Goal: Task Accomplishment & Management: Manage account settings

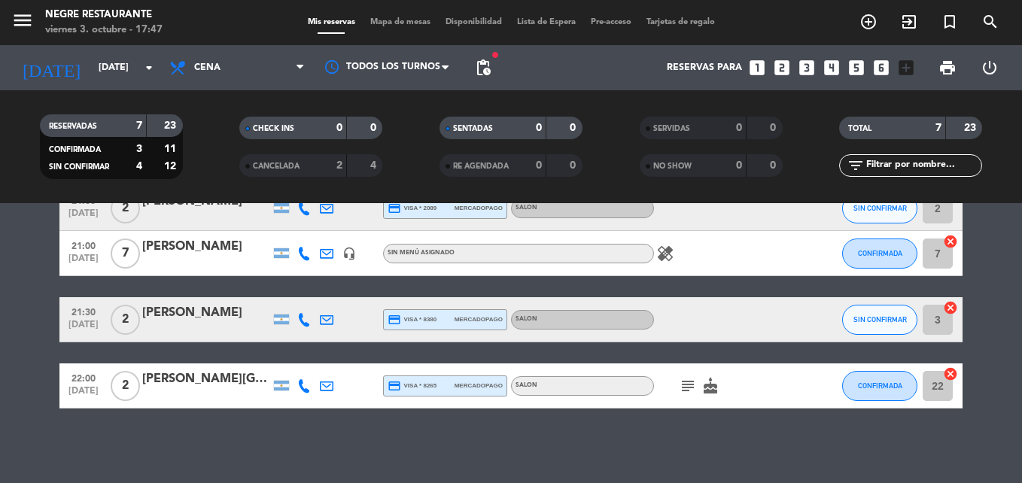
scroll to position [244, 0]
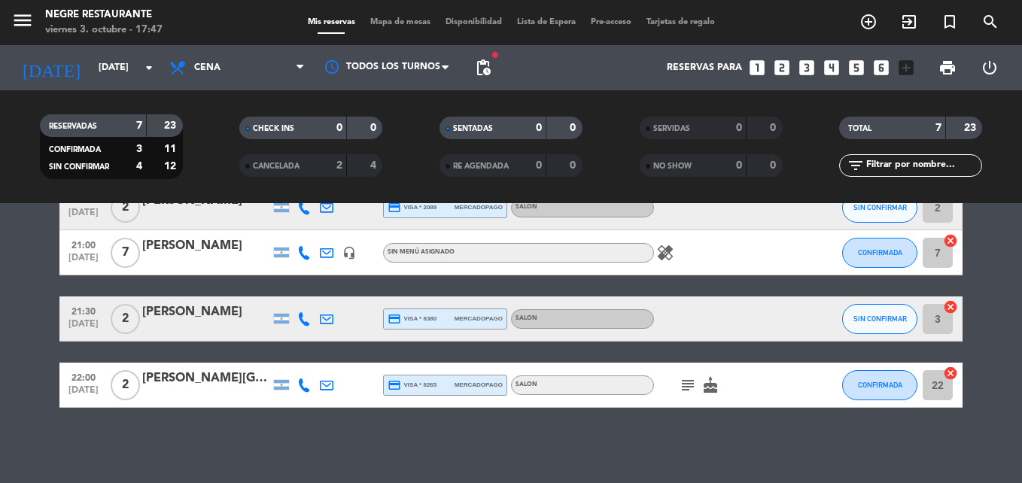
click at [690, 389] on icon "subject" at bounding box center [688, 385] width 18 height 18
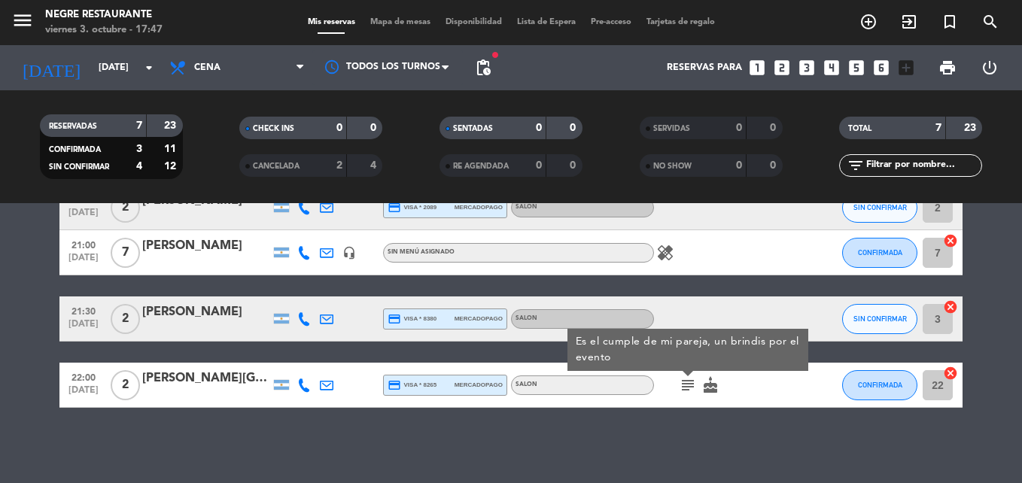
click at [690, 389] on icon "subject" at bounding box center [688, 385] width 18 height 18
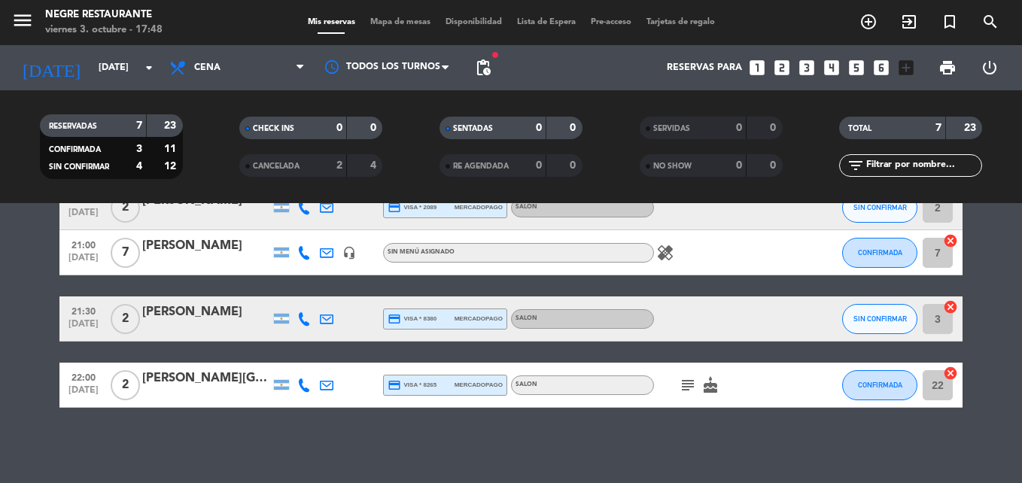
click at [711, 385] on icon "cake" at bounding box center [711, 385] width 18 height 18
click at [661, 257] on icon "healing" at bounding box center [665, 253] width 18 height 18
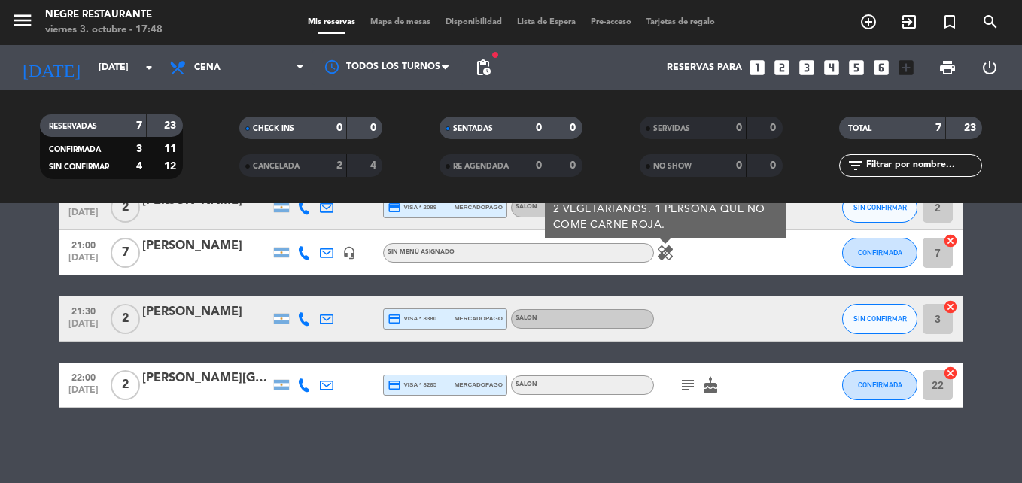
click at [661, 257] on icon "healing" at bounding box center [665, 253] width 18 height 18
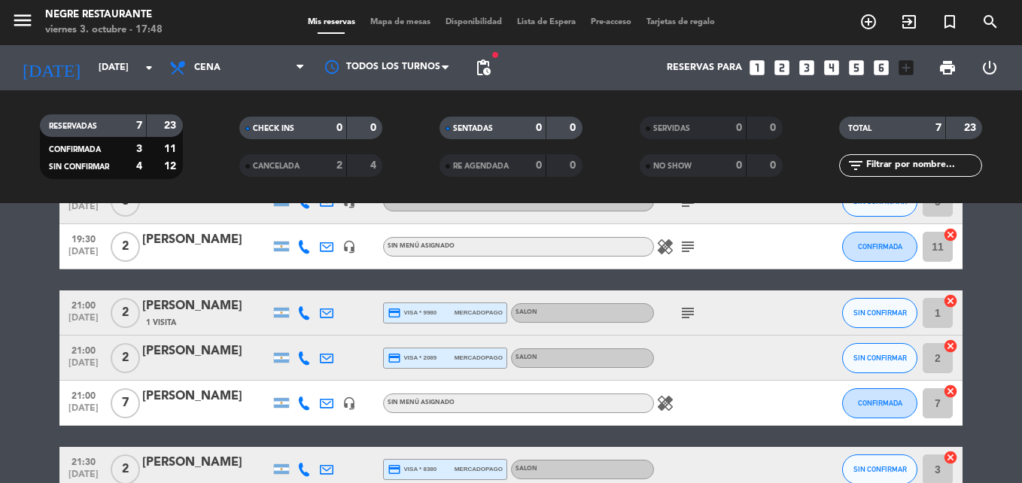
scroll to position [0, 0]
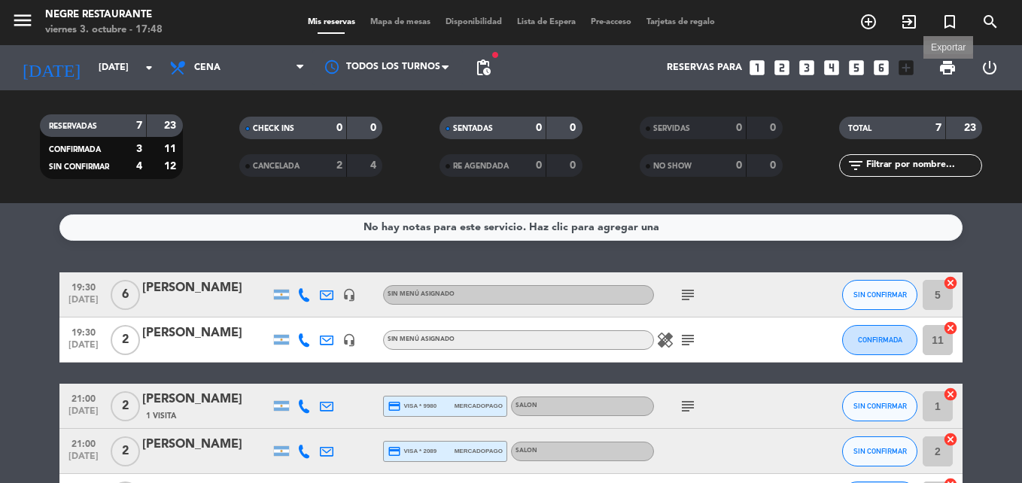
click at [940, 65] on span "print" at bounding box center [948, 68] width 18 height 18
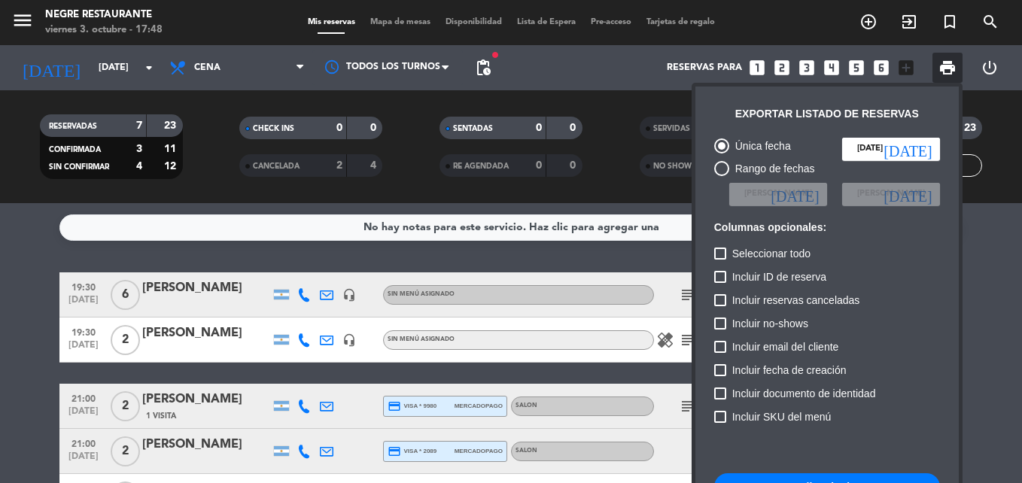
scroll to position [75, 0]
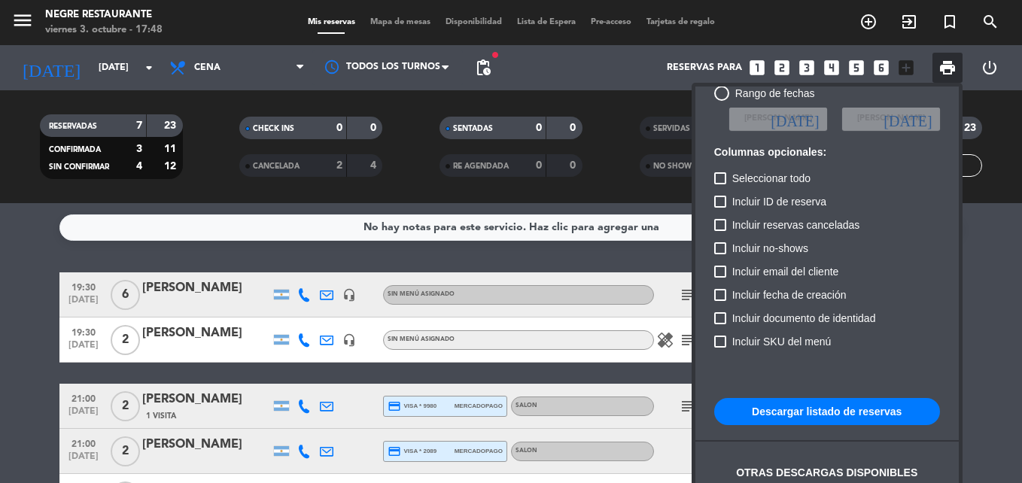
click at [824, 413] on button "Descargar listado de reservas" at bounding box center [827, 411] width 226 height 27
click at [338, 254] on div at bounding box center [511, 241] width 1022 height 483
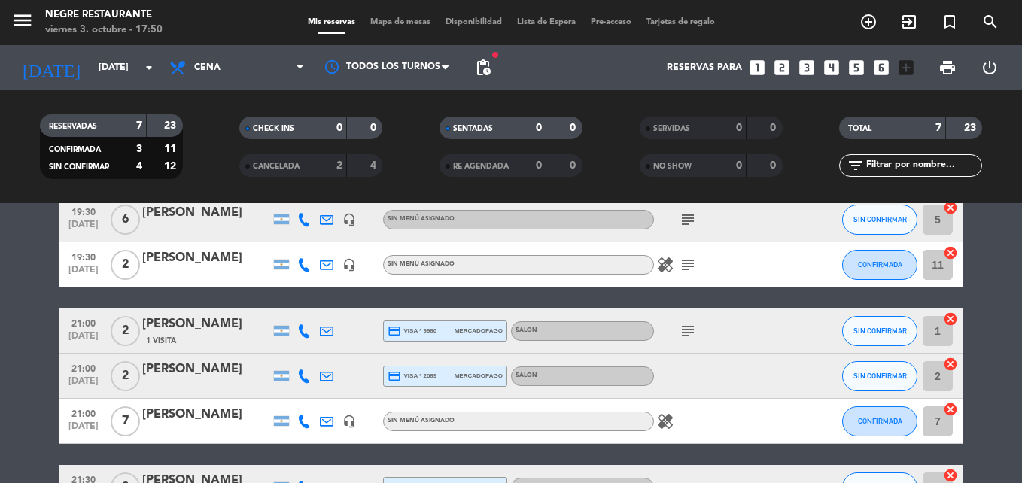
click at [950, 314] on icon "cancel" at bounding box center [950, 319] width 15 height 15
click at [943, 335] on icon "border_all" at bounding box center [940, 331] width 18 height 18
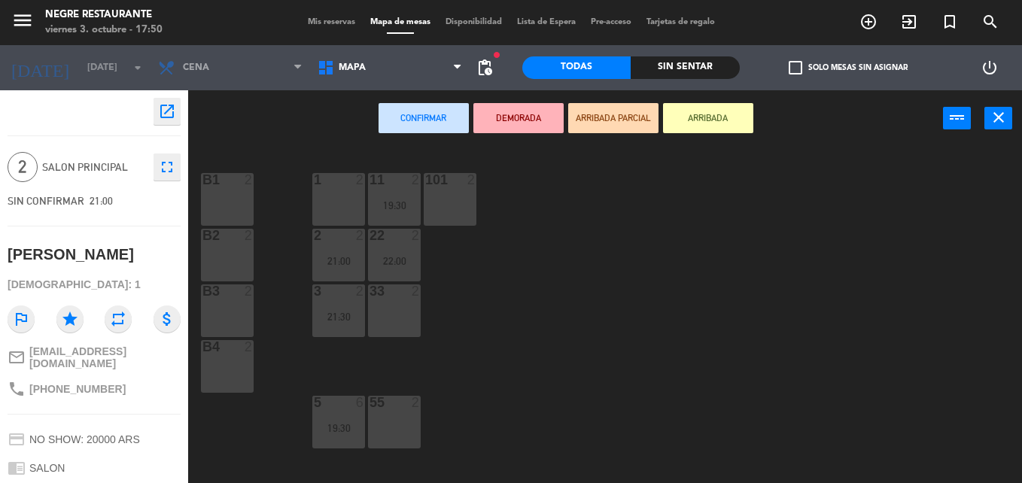
click at [234, 248] on div "B2 2" at bounding box center [227, 255] width 53 height 53
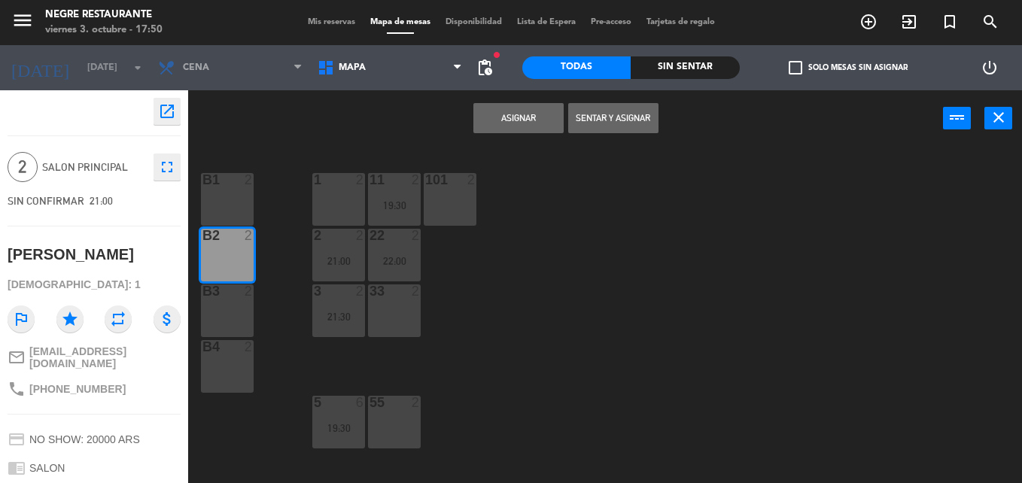
click at [520, 117] on button "Asignar" at bounding box center [519, 118] width 90 height 30
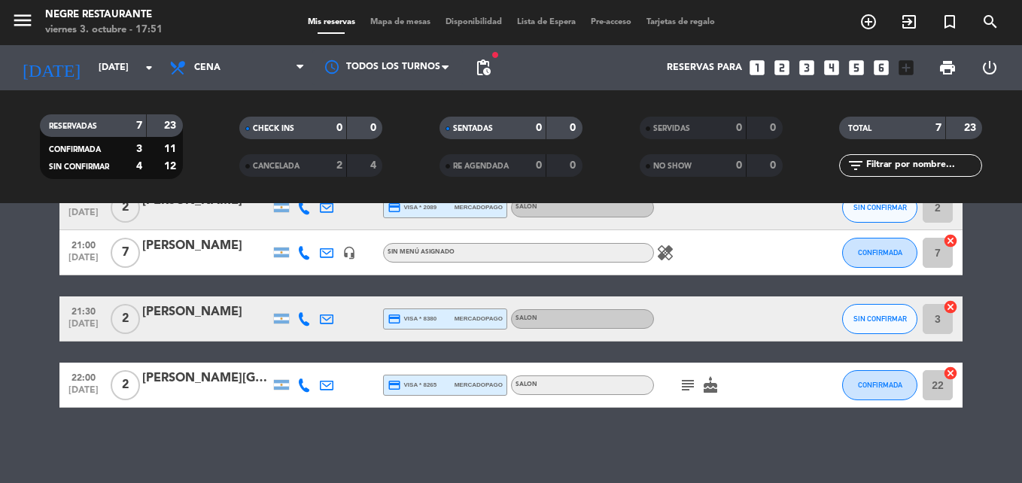
scroll to position [75, 0]
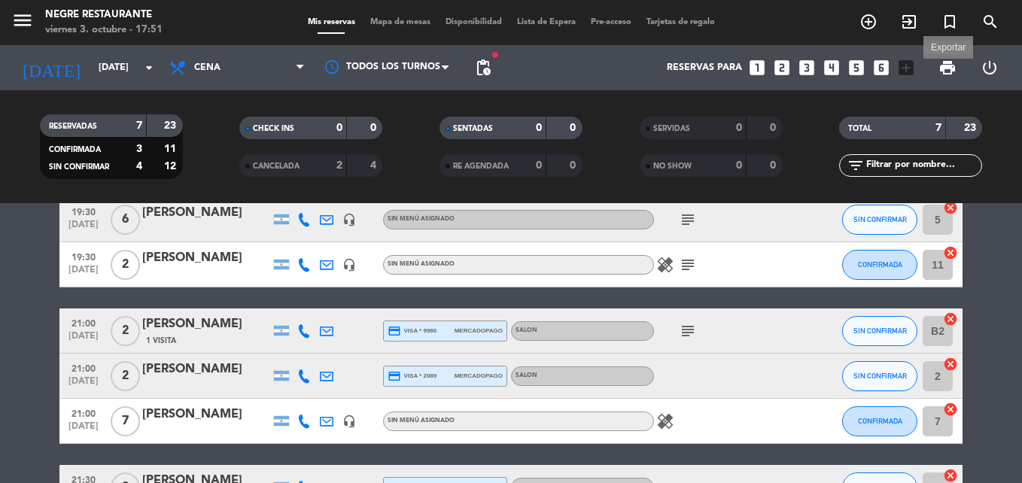
click at [948, 62] on span "print" at bounding box center [948, 68] width 18 height 18
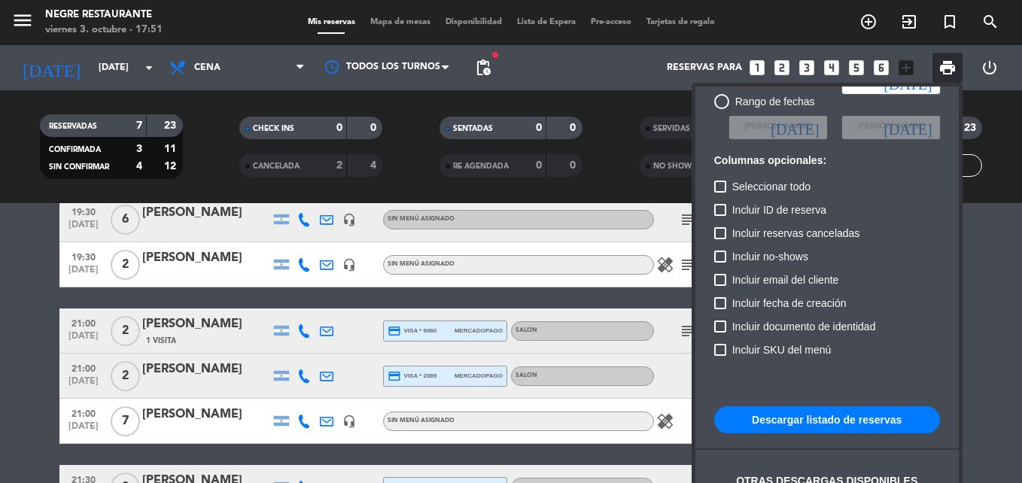
scroll to position [92, 0]
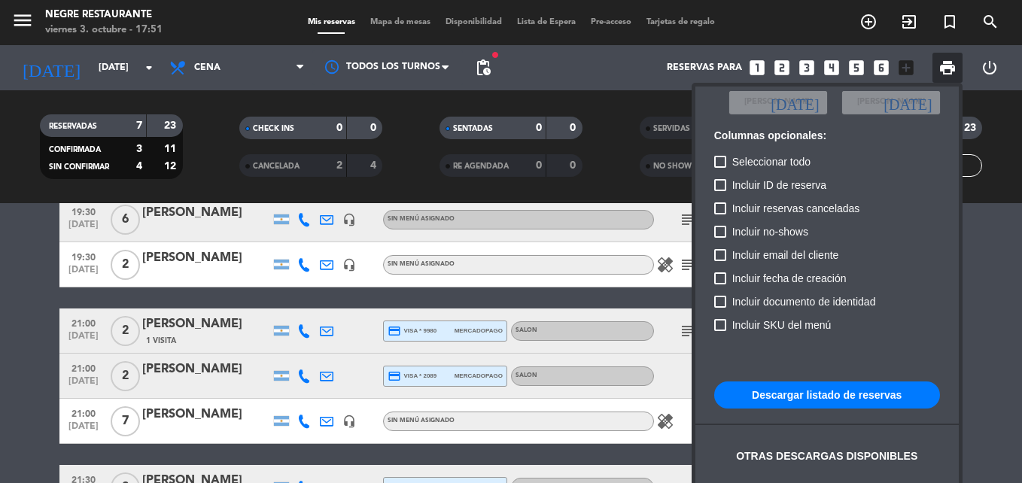
click at [836, 397] on button "Descargar listado de reservas" at bounding box center [827, 395] width 226 height 27
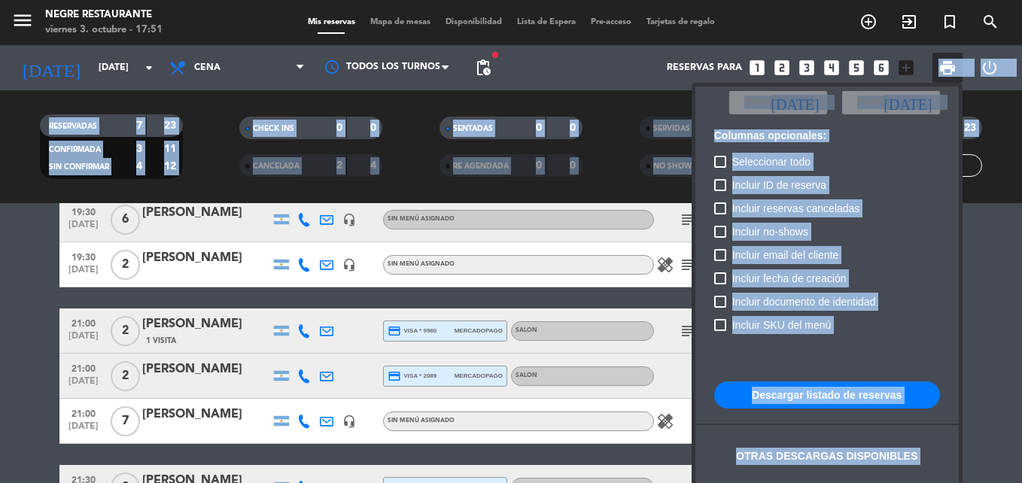
click at [0, 334] on html "close × Negre Restaurante × chrome_reader_mode Listado de Reservas account_box …" at bounding box center [511, 241] width 1022 height 483
click at [1003, 242] on div at bounding box center [511, 241] width 1022 height 483
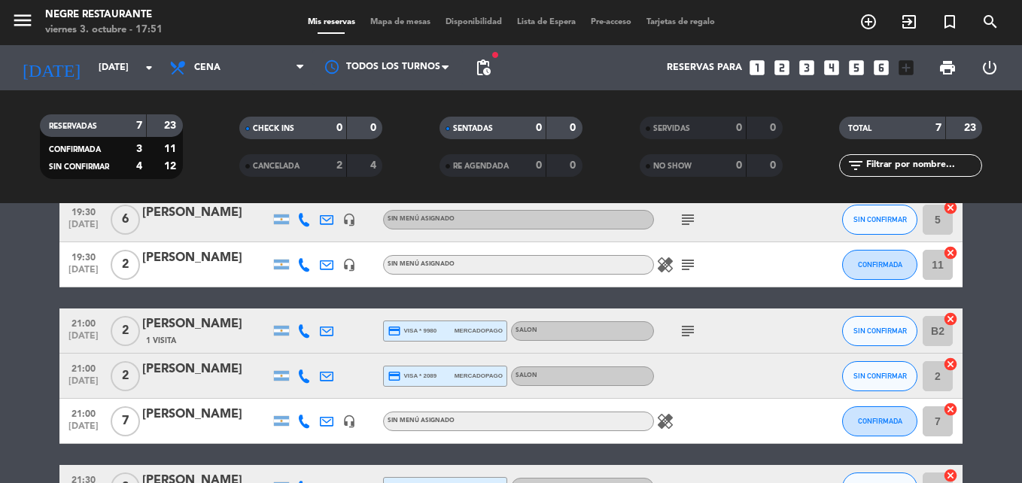
click at [948, 321] on icon "cancel" at bounding box center [950, 319] width 15 height 15
click at [932, 337] on icon "border_all" at bounding box center [940, 331] width 18 height 18
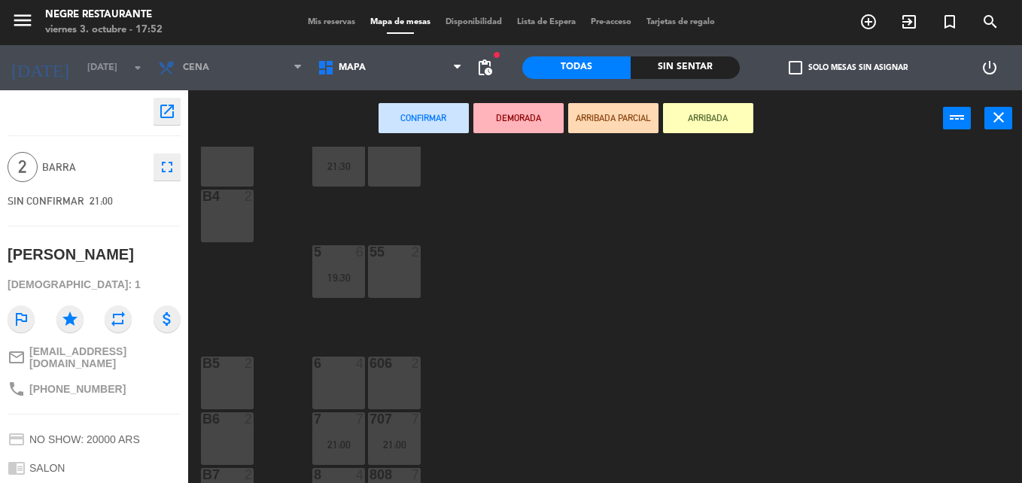
scroll to position [188, 0]
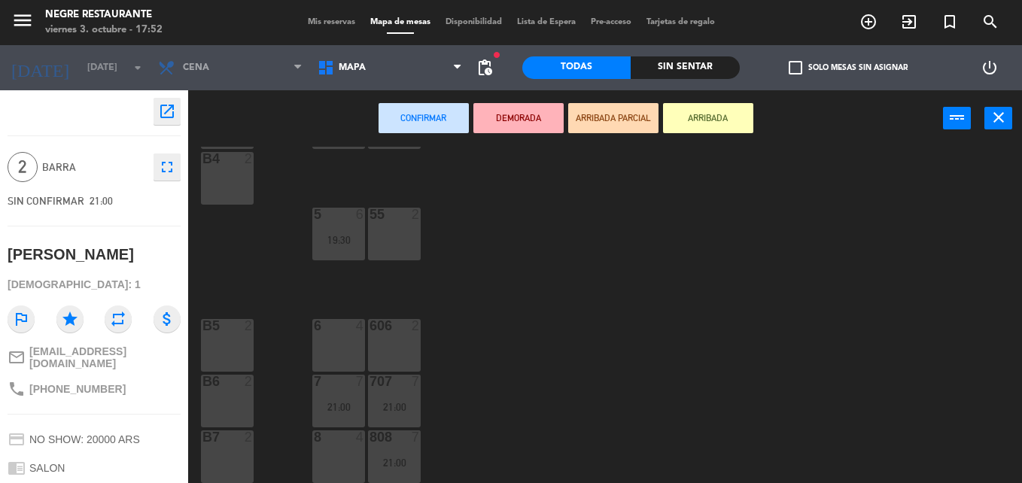
click at [225, 177] on div "B4 2" at bounding box center [227, 178] width 53 height 53
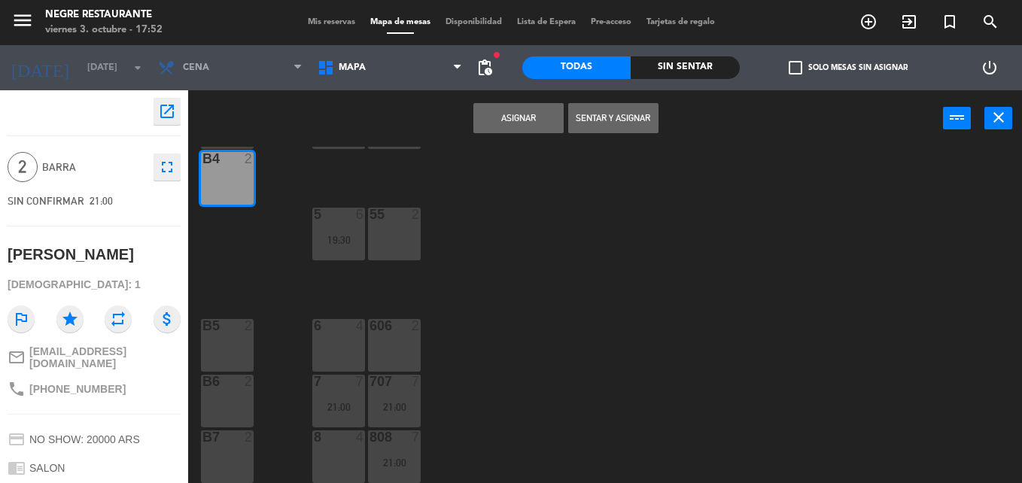
click at [227, 178] on div "B4 2" at bounding box center [227, 178] width 53 height 53
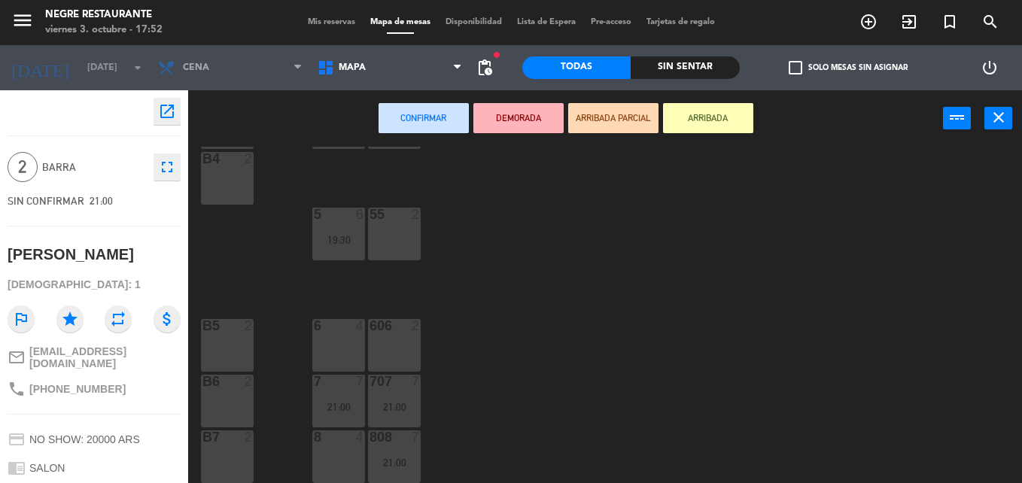
click at [225, 347] on div "B5 2" at bounding box center [227, 345] width 53 height 53
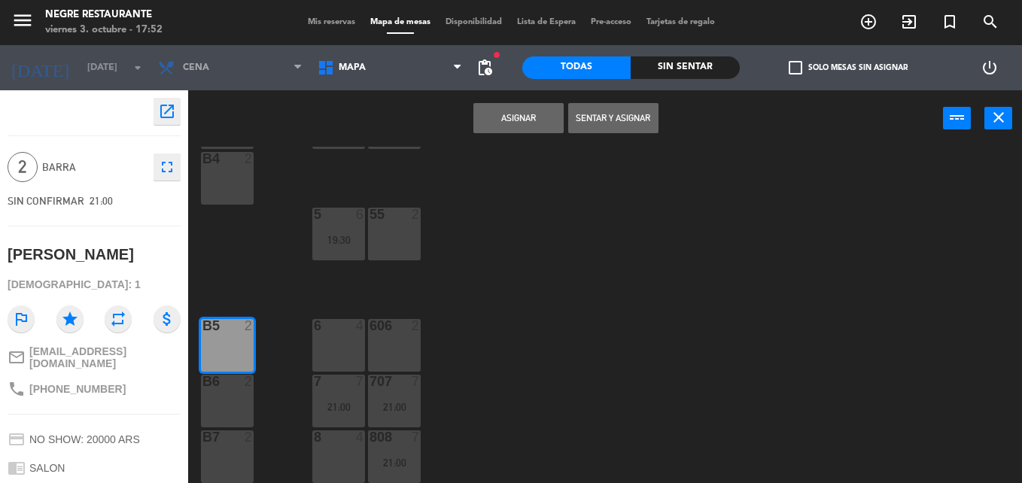
click at [227, 353] on div "B5 2" at bounding box center [227, 345] width 53 height 53
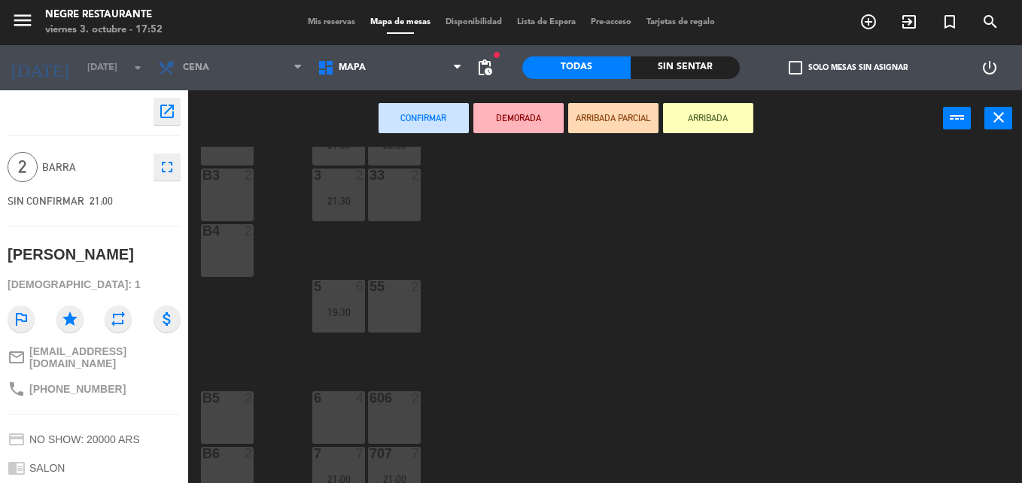
scroll to position [113, 0]
click at [232, 257] on div "B4 2" at bounding box center [227, 253] width 53 height 53
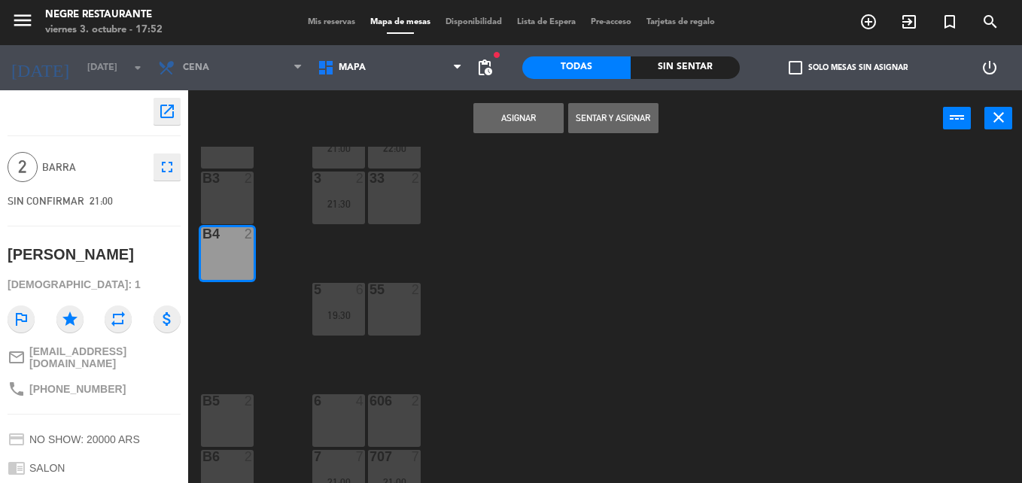
click at [519, 115] on button "Asignar" at bounding box center [519, 118] width 90 height 30
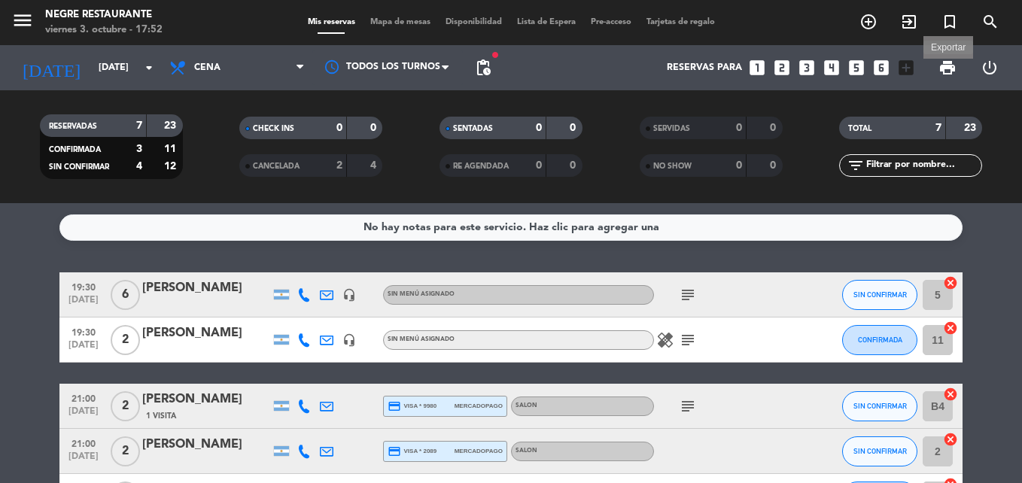
click at [955, 75] on span "print" at bounding box center [948, 68] width 18 height 18
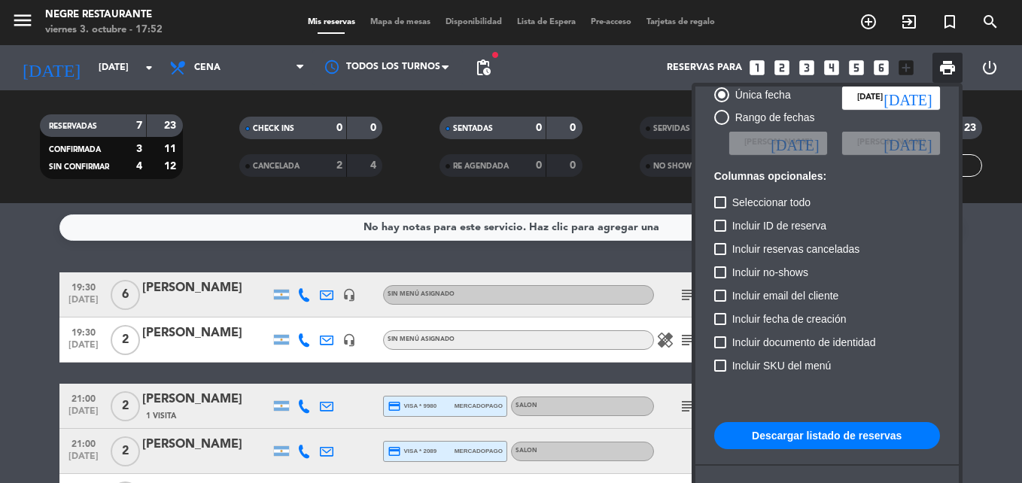
scroll to position [75, 0]
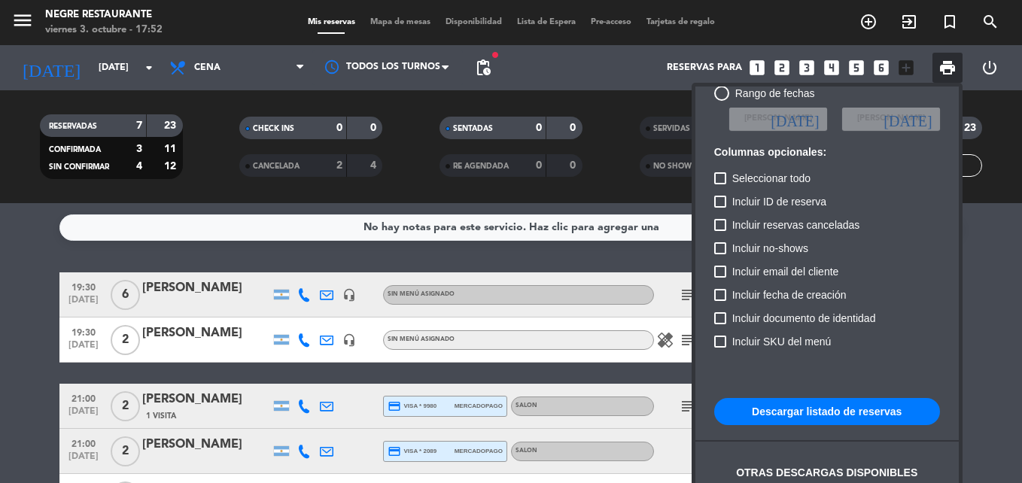
click at [817, 403] on button "Descargar listado de reservas" at bounding box center [827, 411] width 226 height 27
click at [0, 316] on html "close × Negre Restaurante × chrome_reader_mode Listado de Reservas account_box …" at bounding box center [511, 241] width 1022 height 483
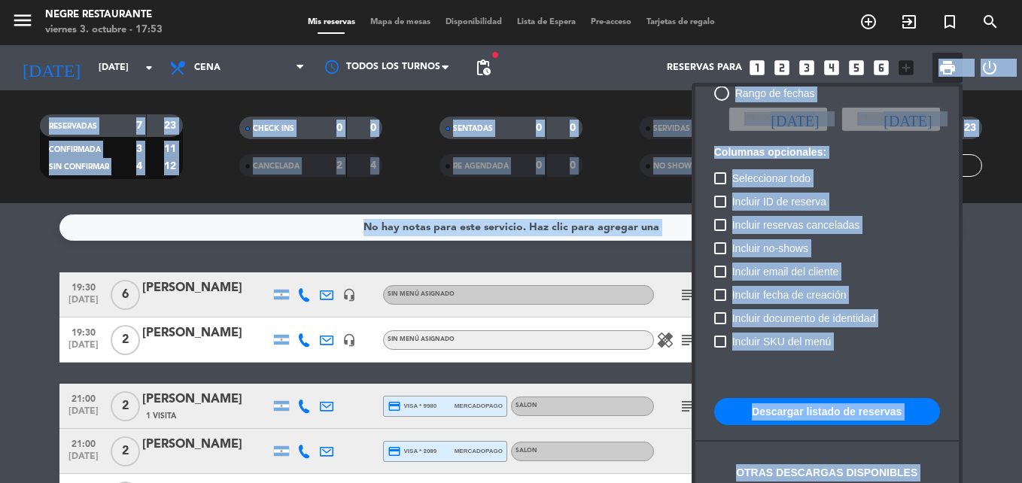
click at [27, 355] on div at bounding box center [511, 241] width 1022 height 483
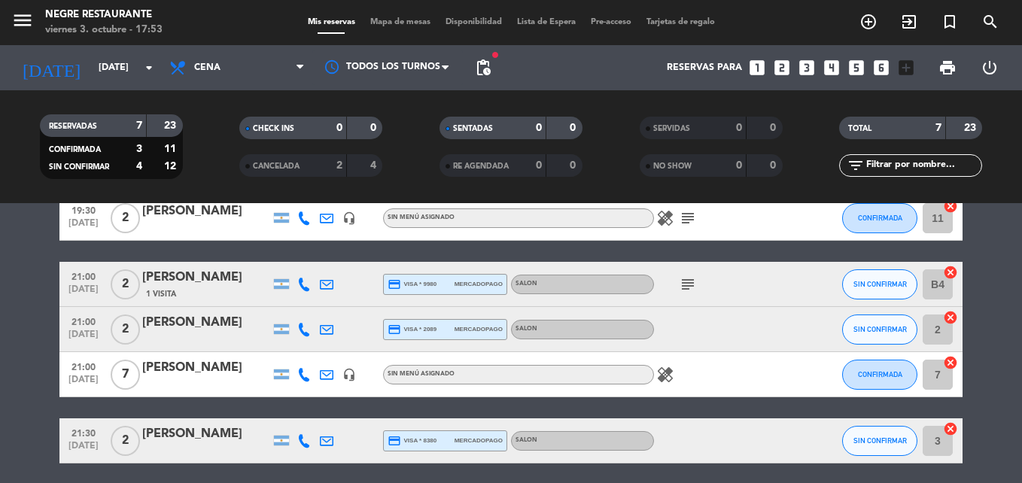
scroll to position [151, 0]
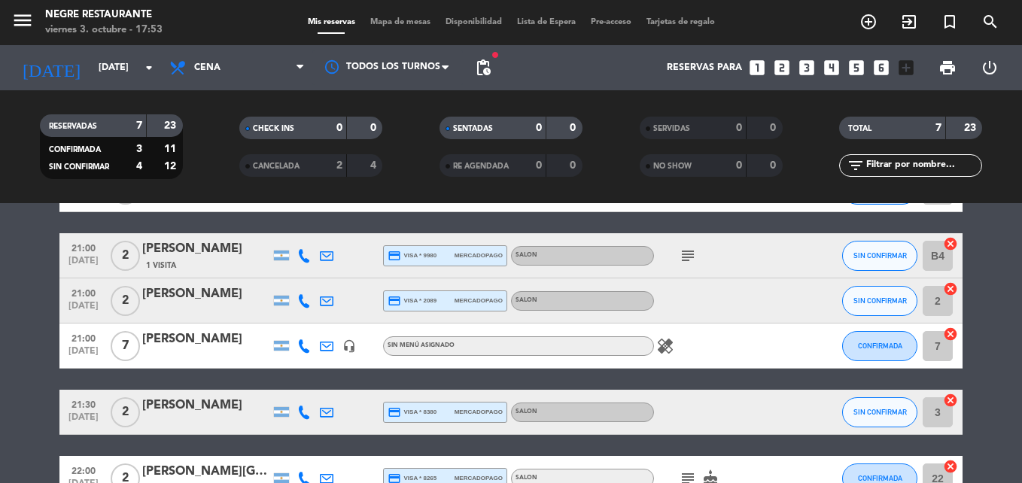
click at [218, 335] on div "[PERSON_NAME]" at bounding box center [206, 340] width 128 height 20
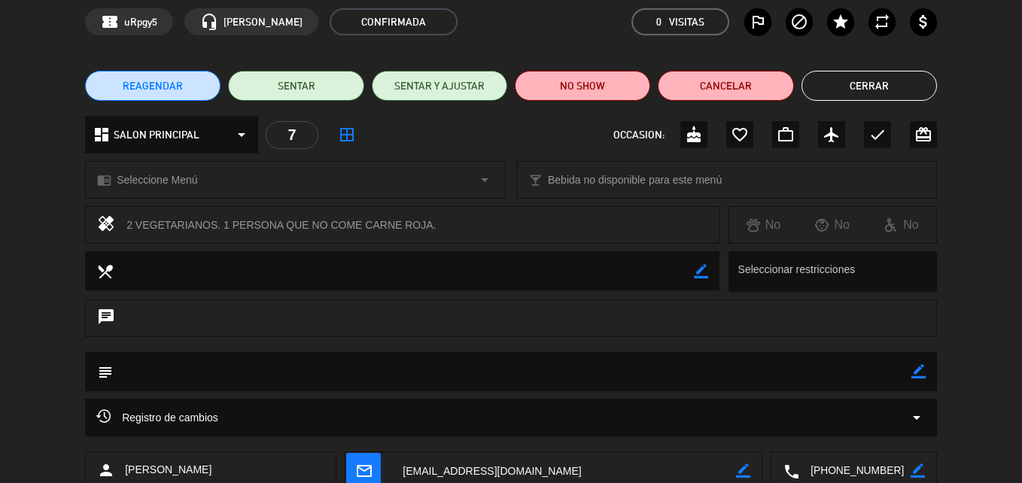
scroll to position [75, 0]
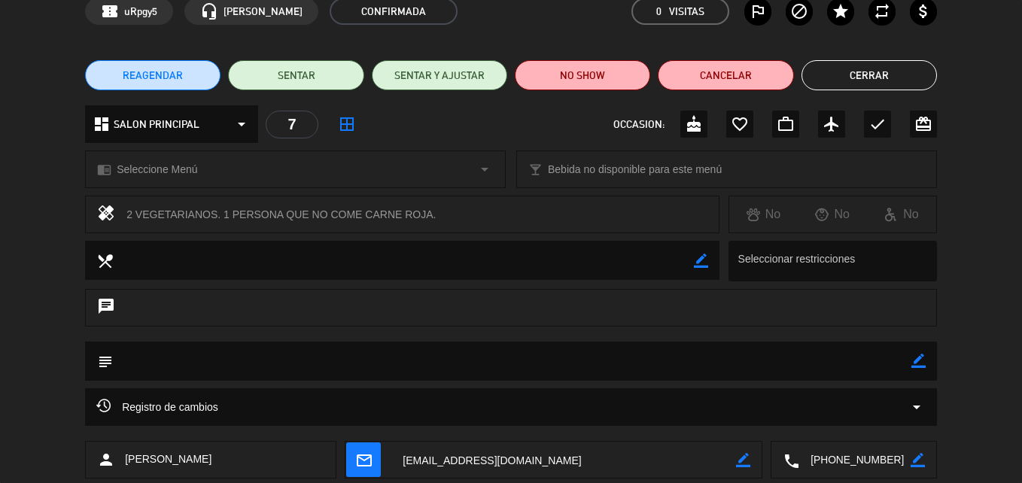
drag, startPoint x: 445, startPoint y: 207, endPoint x: 122, endPoint y: 215, distance: 323.1
click at [122, 215] on div "healing 2 VEGETARIANOS. 1 PERSONA QUE NO COME CARNE ROJA." at bounding box center [402, 215] width 635 height 38
copy div "2 VEGETARIANOS. 1 PERSONA QUE NO COME CARNE ROJA."
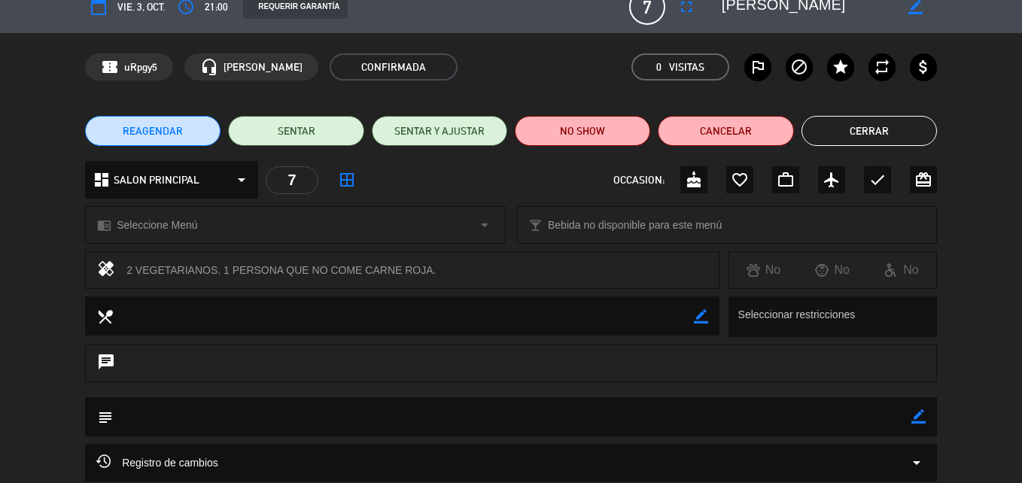
scroll to position [0, 0]
